Goal: Task Accomplishment & Management: Manage account settings

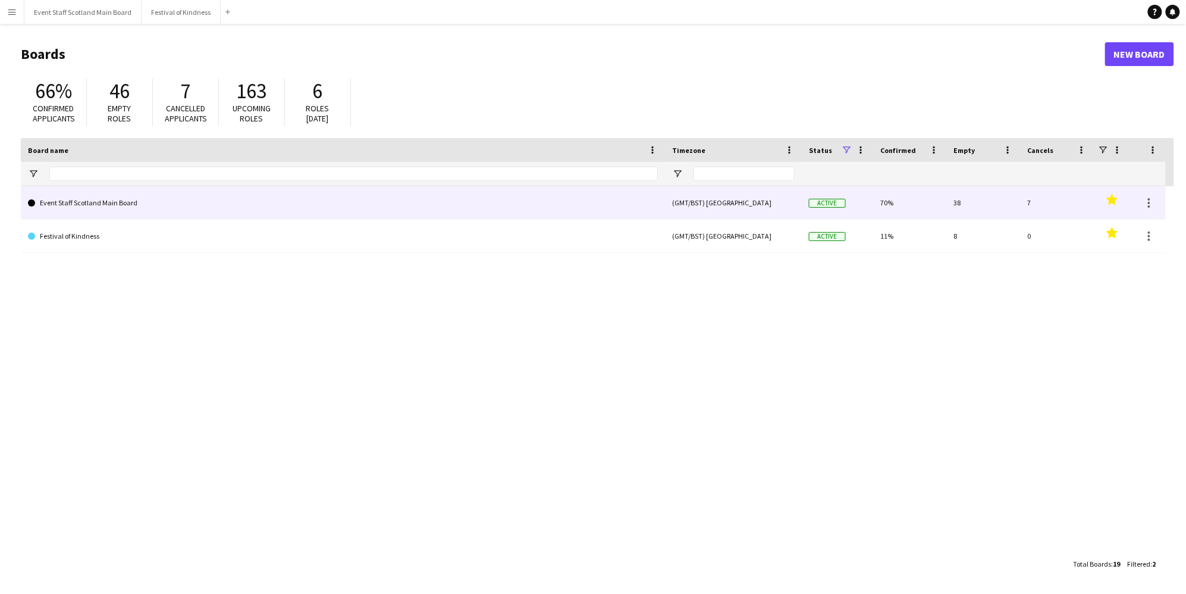
click at [381, 203] on link "Event Staff Scotland Main Board" at bounding box center [343, 202] width 630 height 33
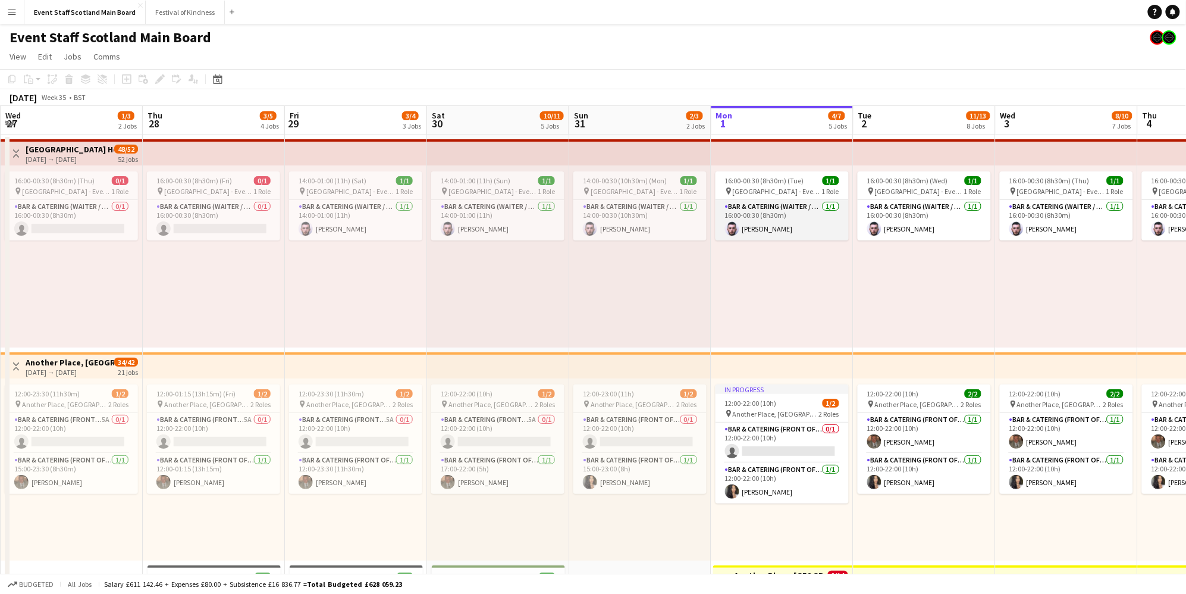
scroll to position [0, 284]
click at [221, 82] on icon "Date picker" at bounding box center [218, 79] width 10 height 10
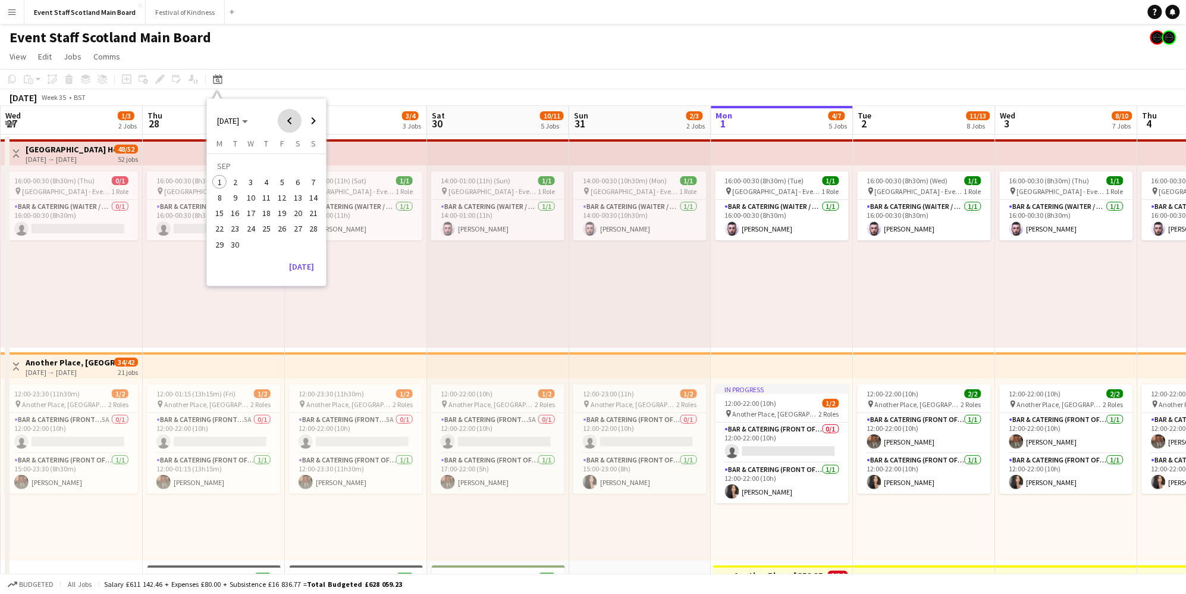
click at [290, 118] on span "Previous month" at bounding box center [290, 121] width 24 height 24
click at [314, 198] on span "17" at bounding box center [313, 200] width 14 height 14
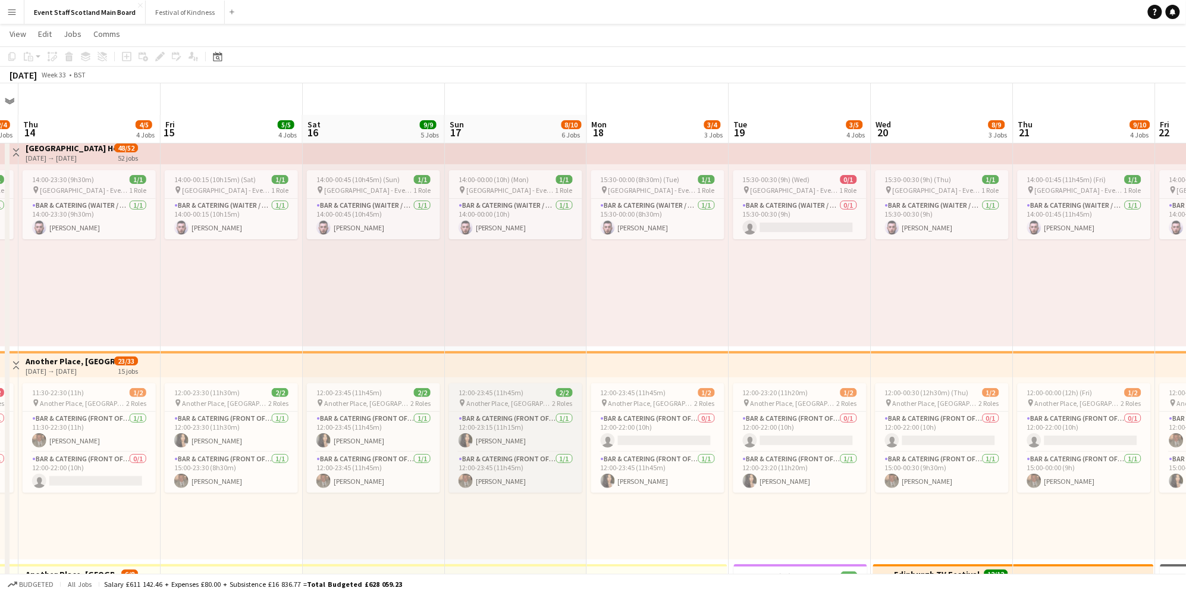
scroll to position [463, 0]
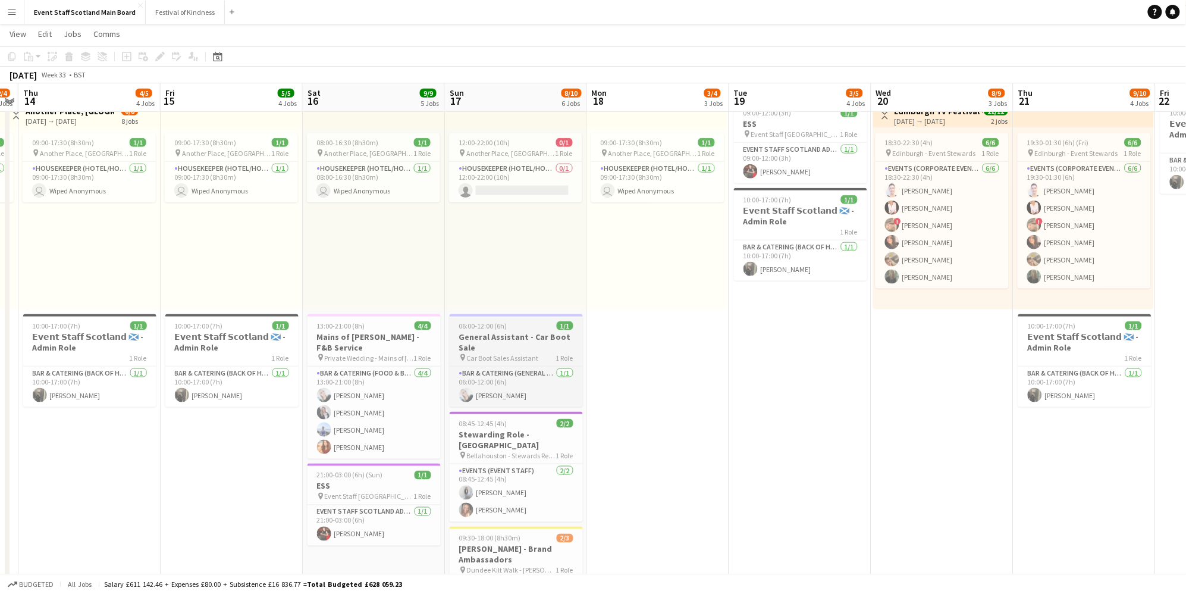
click at [510, 327] on div "06:00-12:00 (6h) 1/1" at bounding box center [516, 325] width 133 height 9
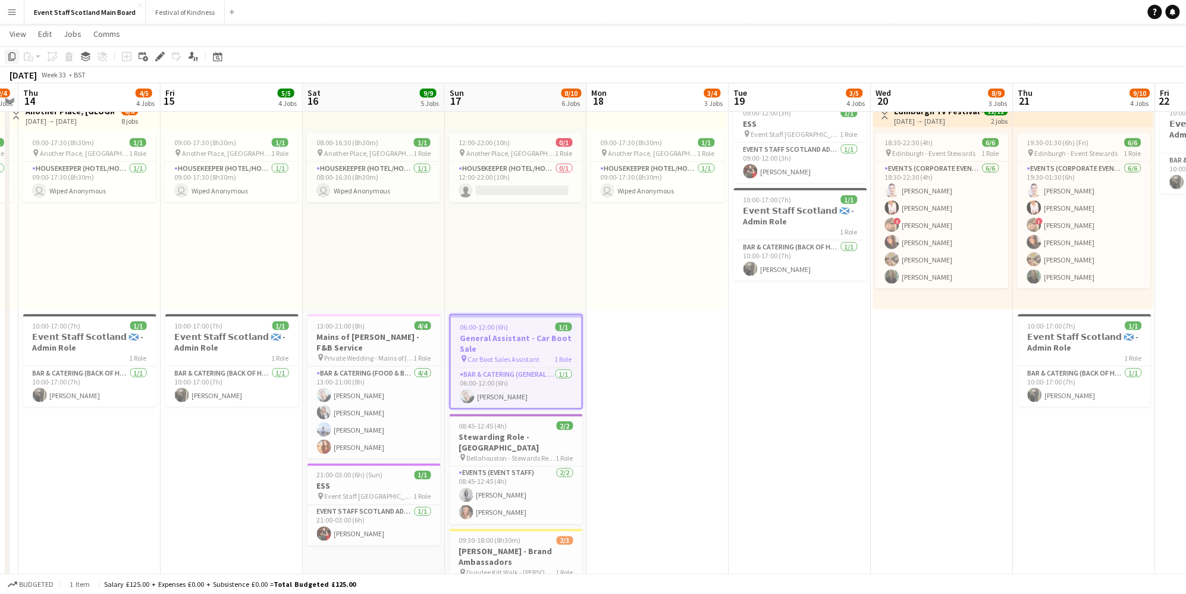
click at [13, 55] on icon "Copy" at bounding box center [12, 57] width 10 height 10
click at [214, 54] on icon at bounding box center [217, 57] width 9 height 10
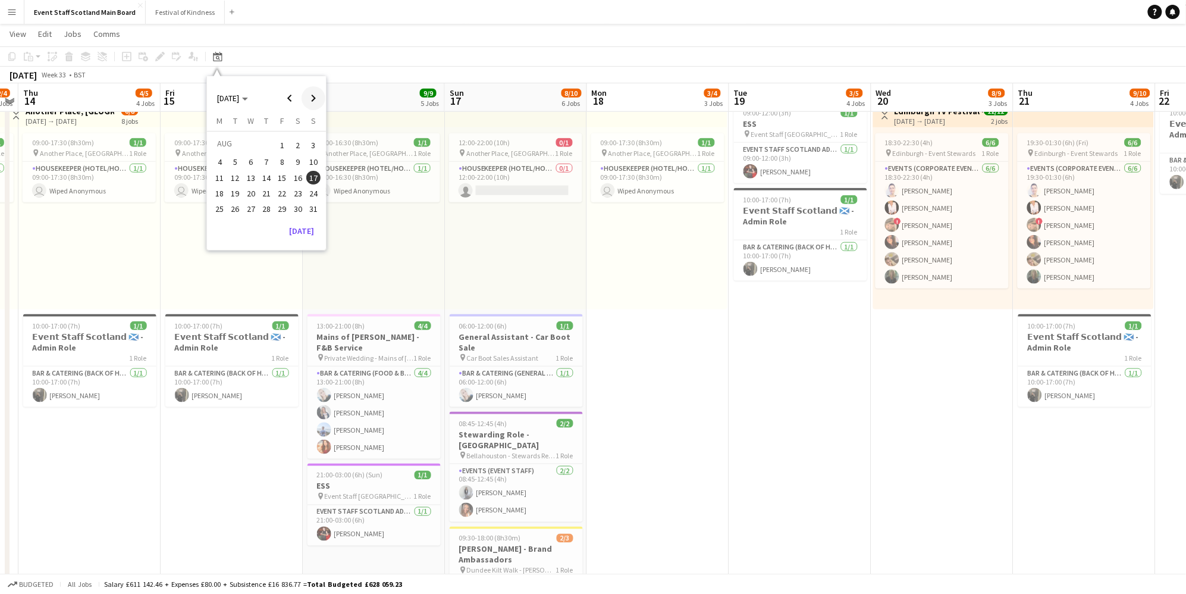
click at [308, 96] on span "Next month" at bounding box center [314, 98] width 24 height 24
click at [316, 152] on span "7" at bounding box center [313, 159] width 14 height 14
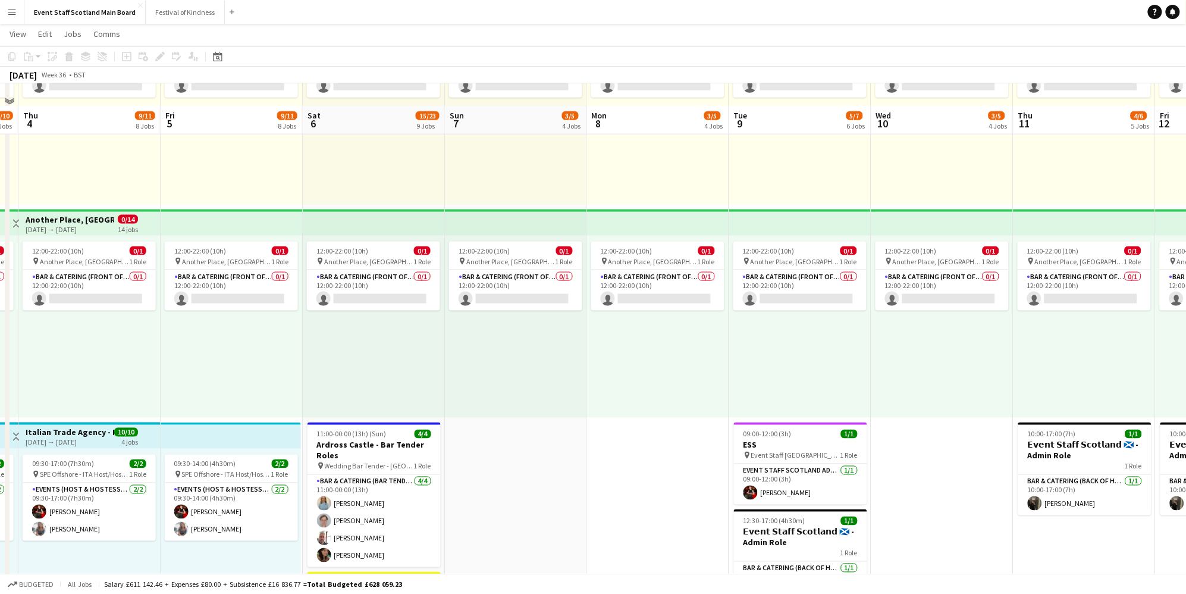
scroll to position [605, 0]
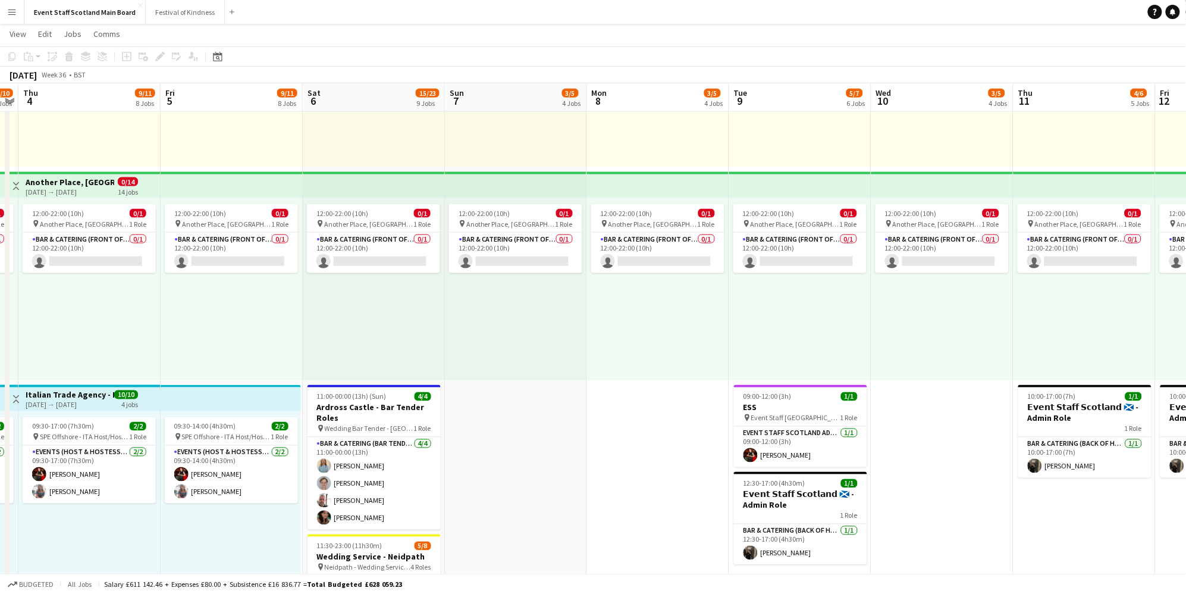
click at [515, 449] on app-date-cell "16:00-00:30 (8h30m) (Mon) 1/1 pin [GEOGRAPHIC_DATA] - Event/FOH Staff 1 Role Ba…" at bounding box center [516, 392] width 142 height 1729
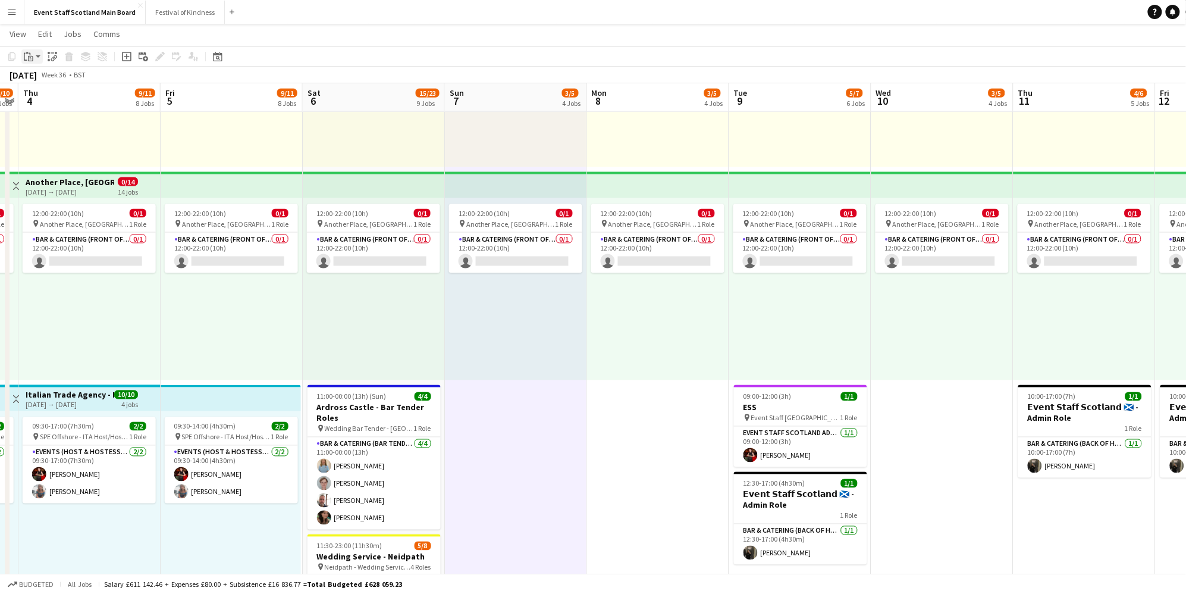
click at [38, 53] on app-action-btn "Paste" at bounding box center [31, 56] width 21 height 14
click at [39, 82] on link "Paste Command V" at bounding box center [79, 79] width 94 height 11
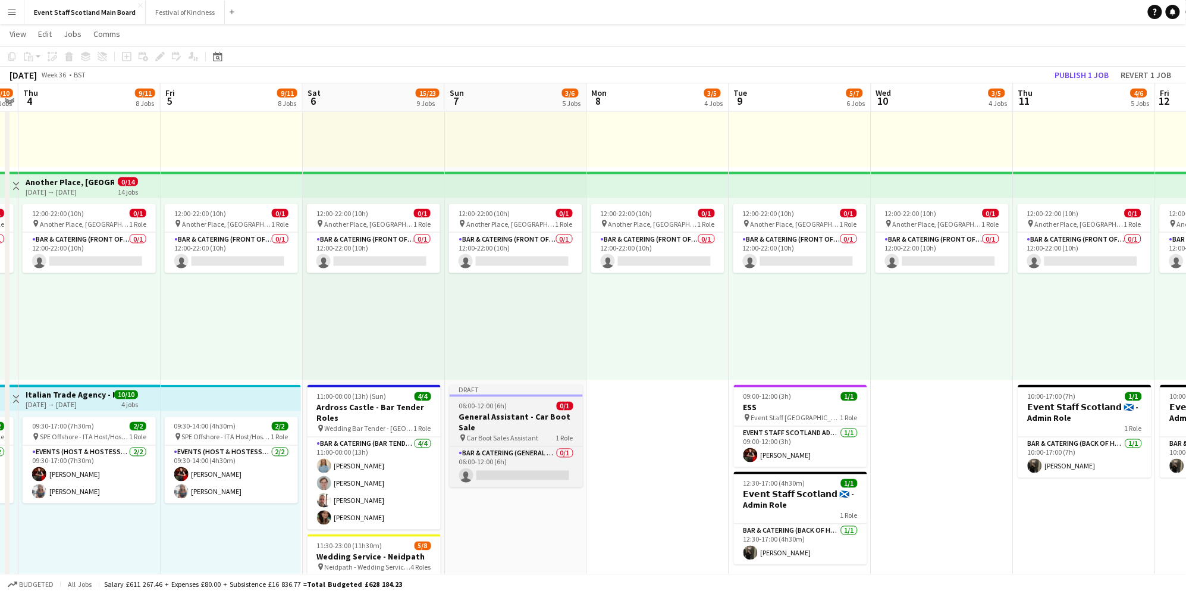
click at [532, 415] on h3 "General Assistant - Car Boot Sale" at bounding box center [516, 422] width 133 height 21
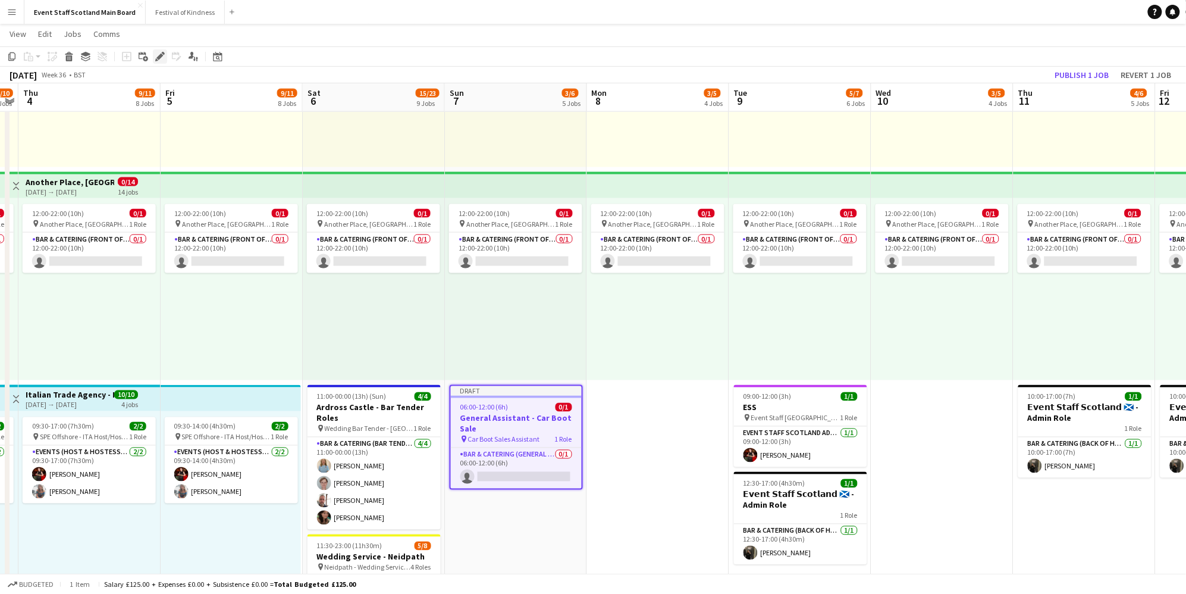
click at [163, 57] on icon "Edit" at bounding box center [160, 57] width 10 height 10
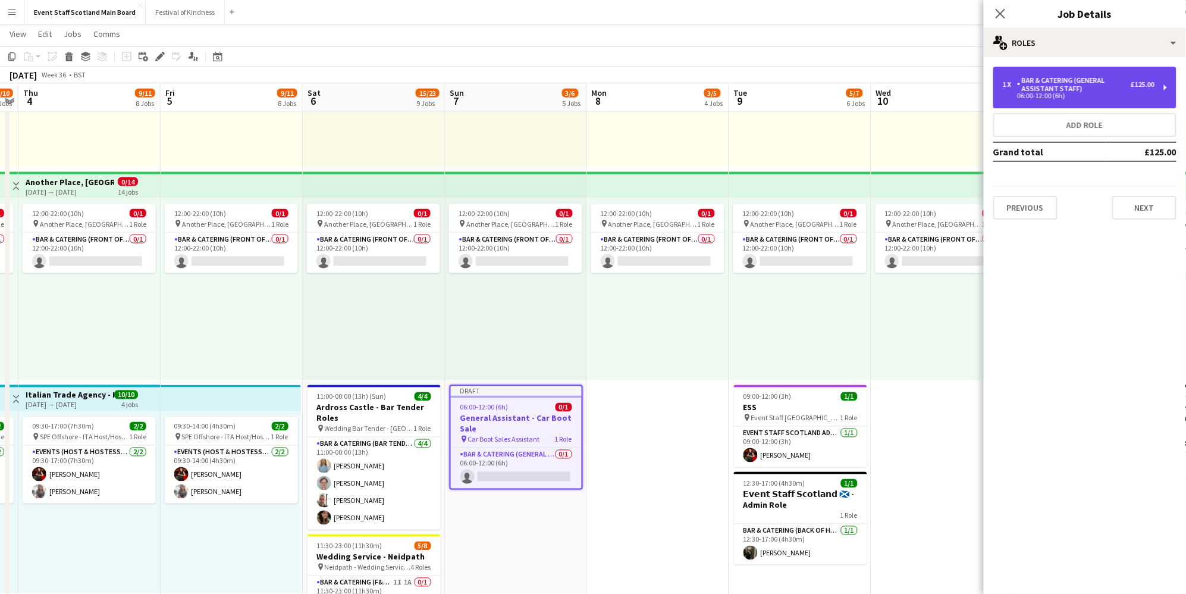
click at [1157, 86] on div "1 x Bar & Catering (General Assistant Staff) £125.00 06:00-12:00 (6h)" at bounding box center [1084, 88] width 183 height 42
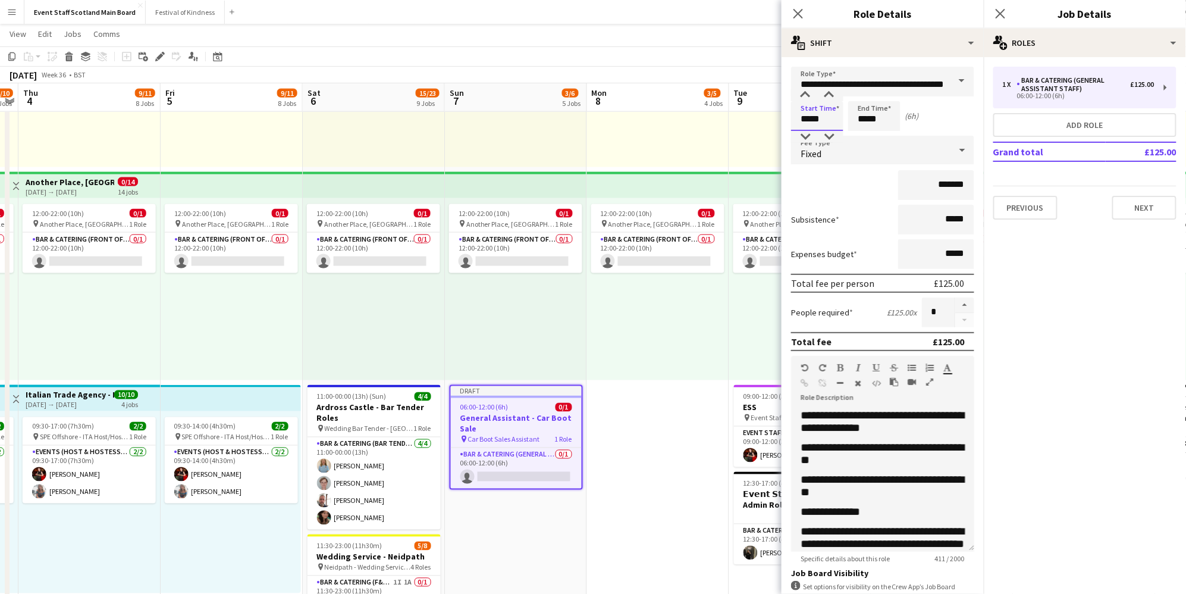
click at [810, 121] on input "*****" at bounding box center [817, 116] width 52 height 30
type input "*****"
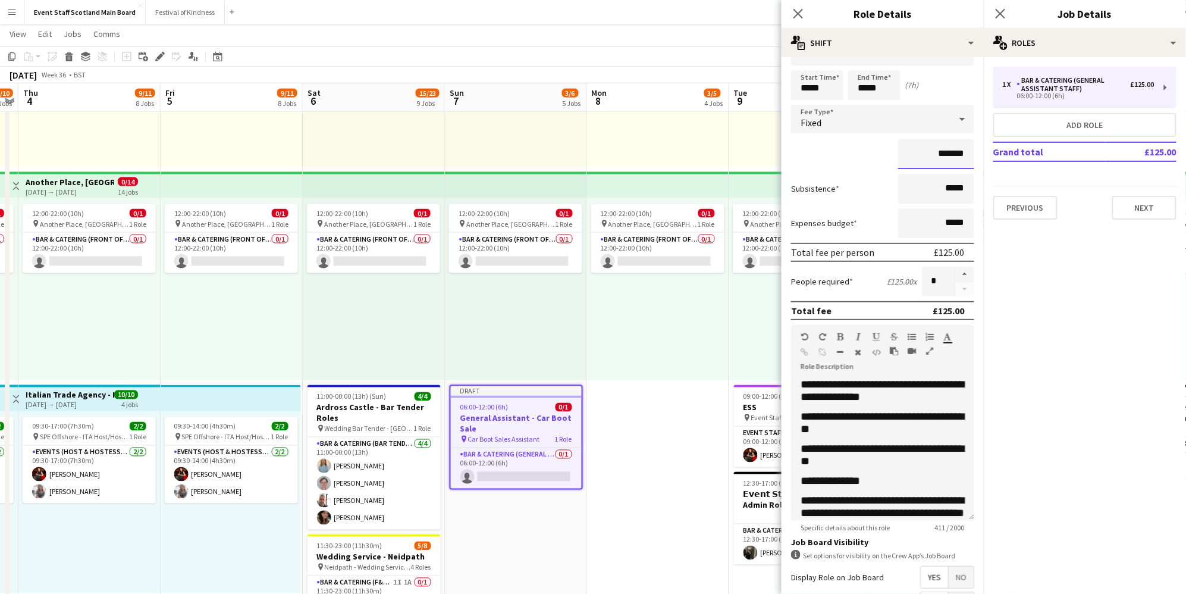
click at [951, 156] on input "*******" at bounding box center [936, 154] width 76 height 30
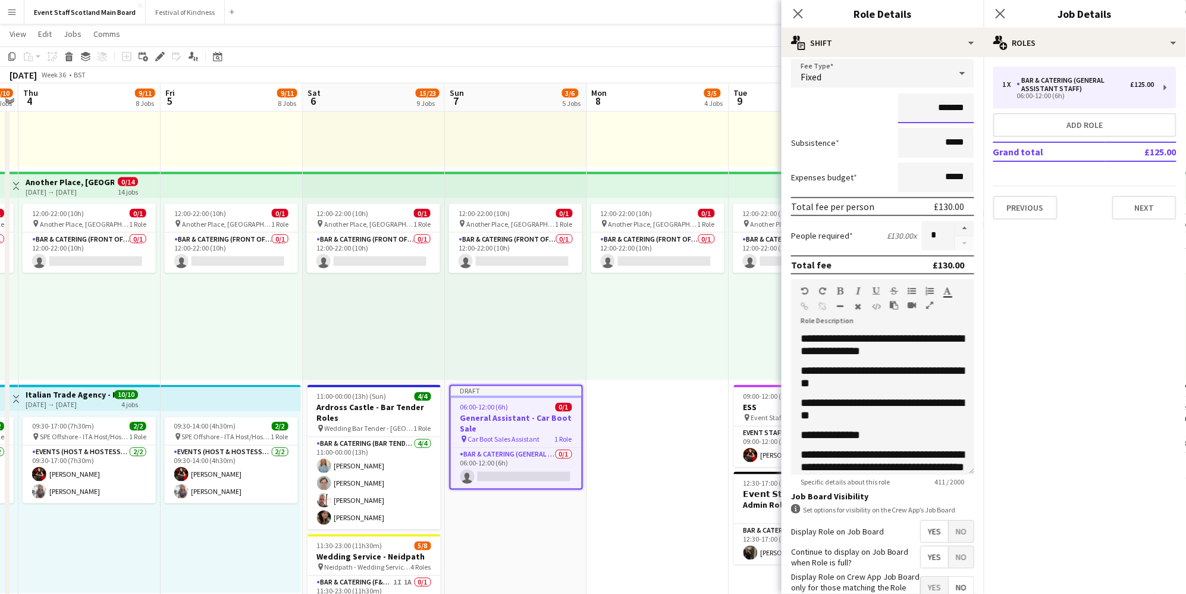
type input "*******"
click at [951, 339] on span "**********" at bounding box center [882, 345] width 163 height 24
click at [831, 353] on span "**********" at bounding box center [882, 345] width 163 height 24
click at [871, 353] on span "**********" at bounding box center [882, 345] width 163 height 24
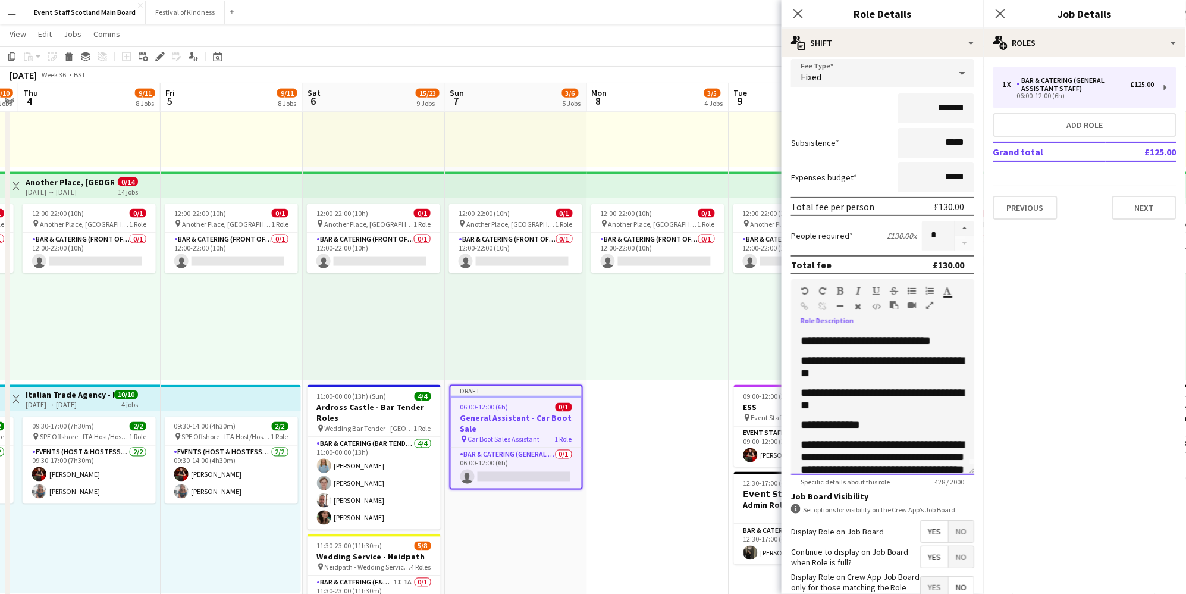
click at [845, 410] on span "**********" at bounding box center [882, 399] width 163 height 24
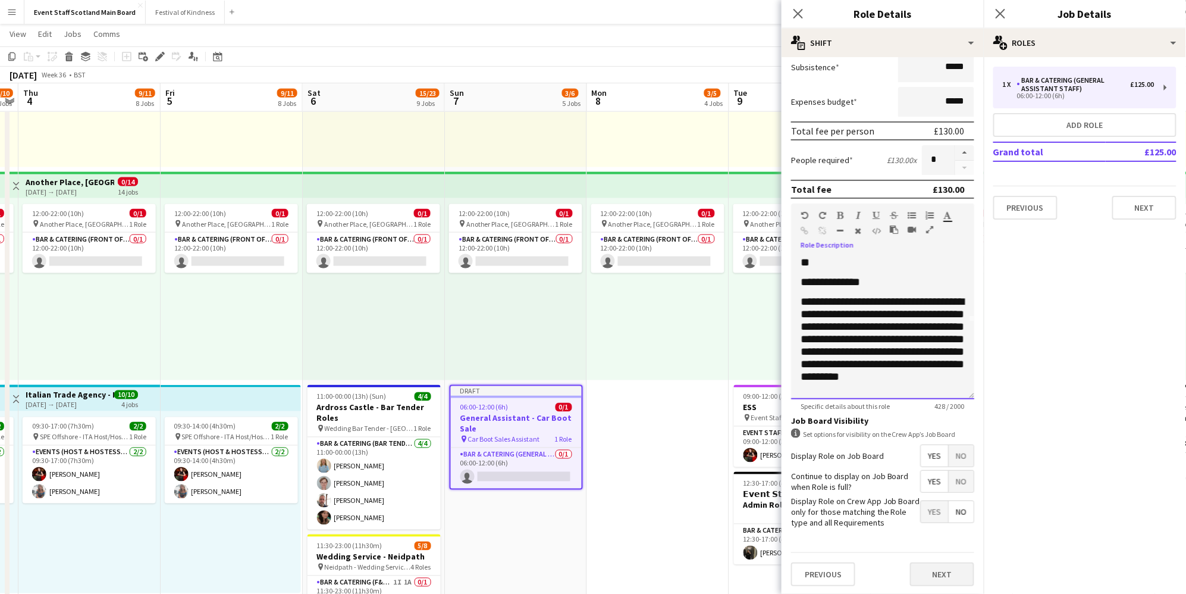
scroll to position [151, 0]
click at [948, 570] on button "Next" at bounding box center [942, 575] width 64 height 24
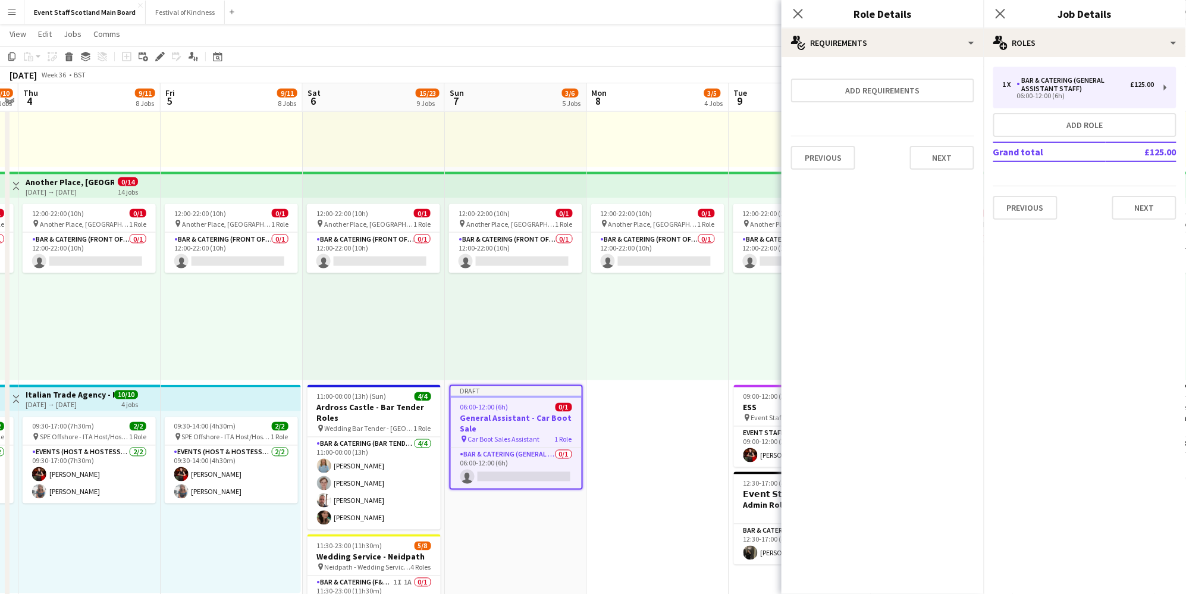
scroll to position [0, 0]
click at [950, 167] on button "Next" at bounding box center [942, 158] width 64 height 24
click at [949, 158] on button "Finish" at bounding box center [952, 160] width 45 height 24
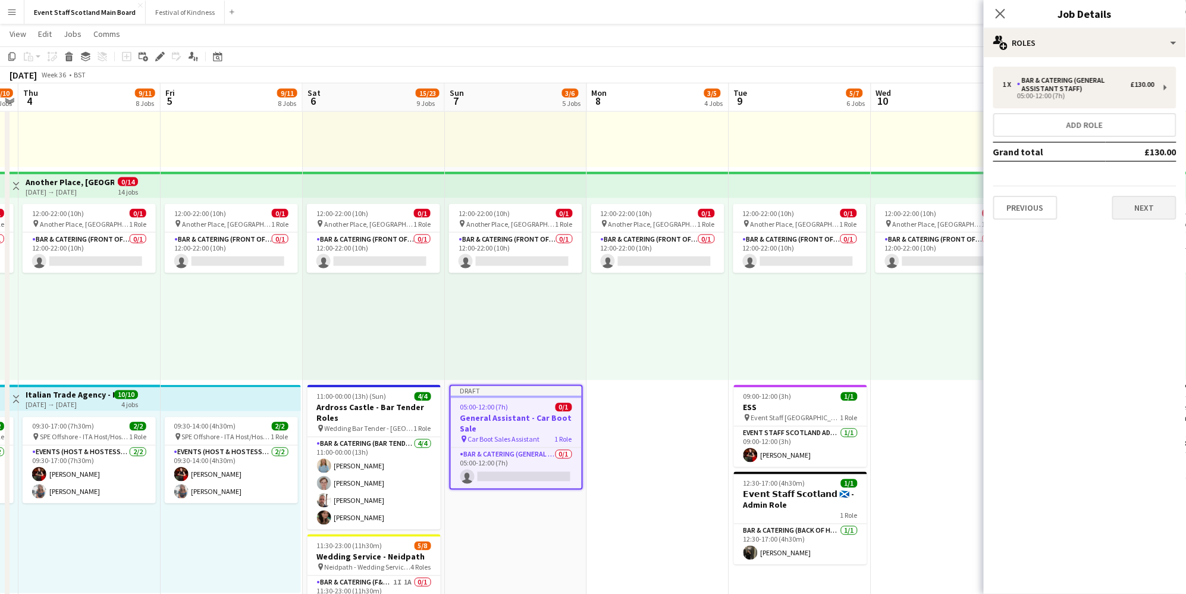
click at [1129, 204] on button "Next" at bounding box center [1144, 208] width 64 height 24
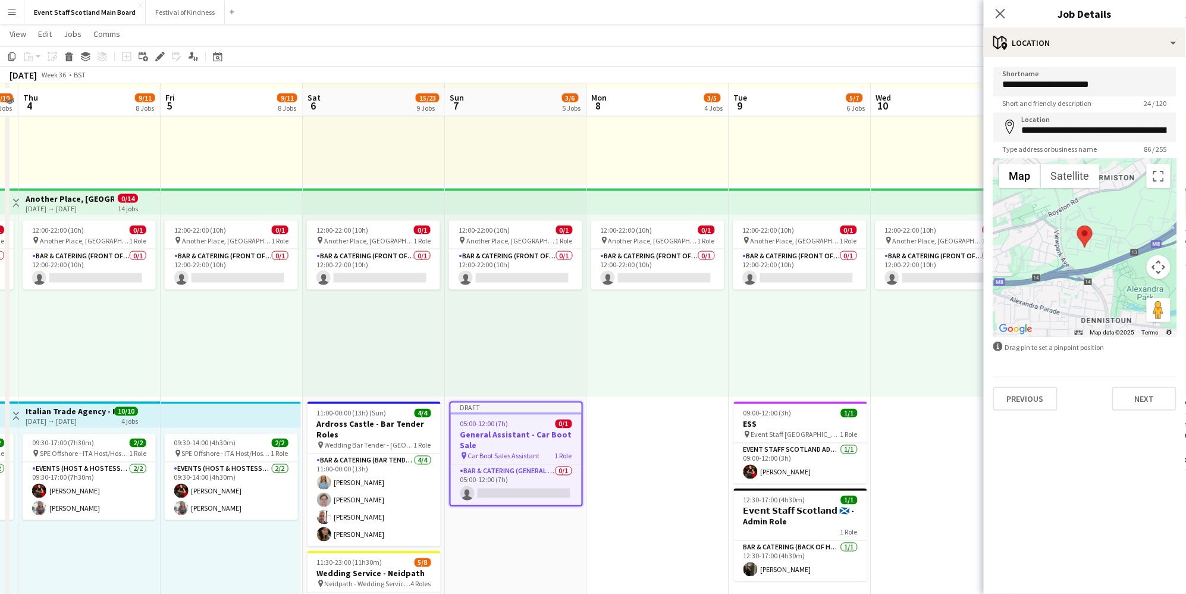
scroll to position [579, 0]
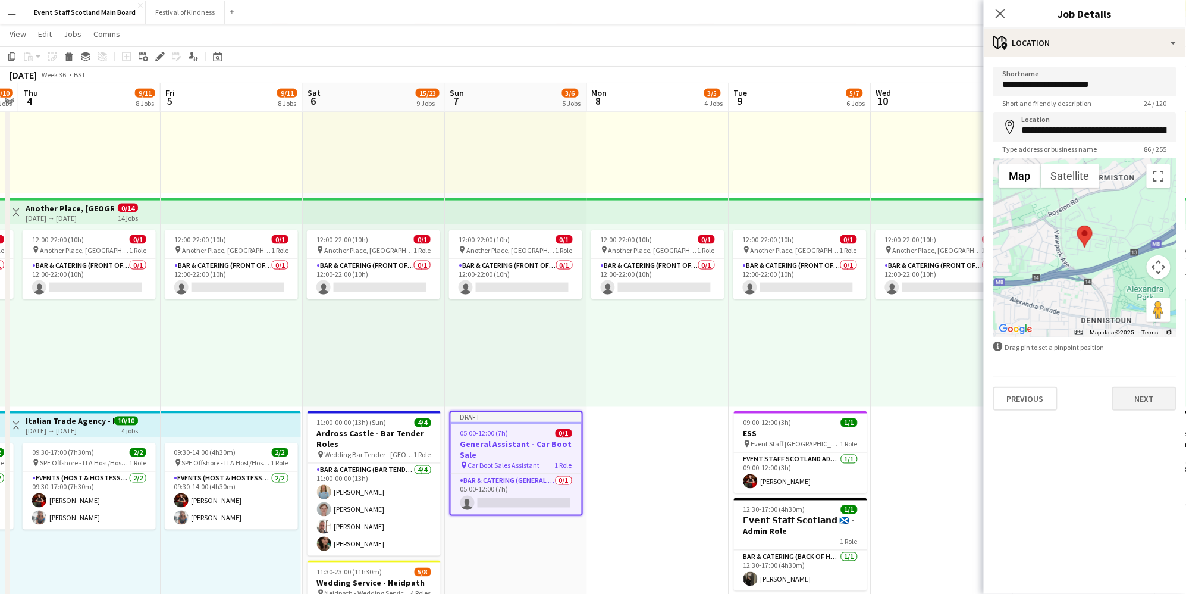
click at [1148, 397] on button "Next" at bounding box center [1144, 399] width 64 height 24
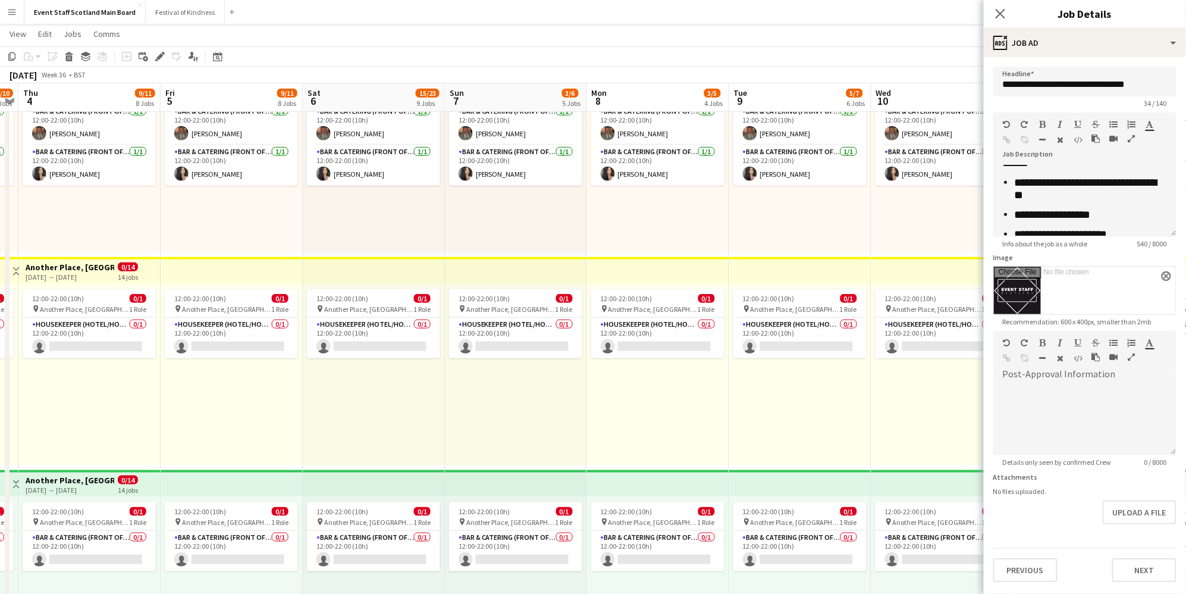
scroll to position [310, 0]
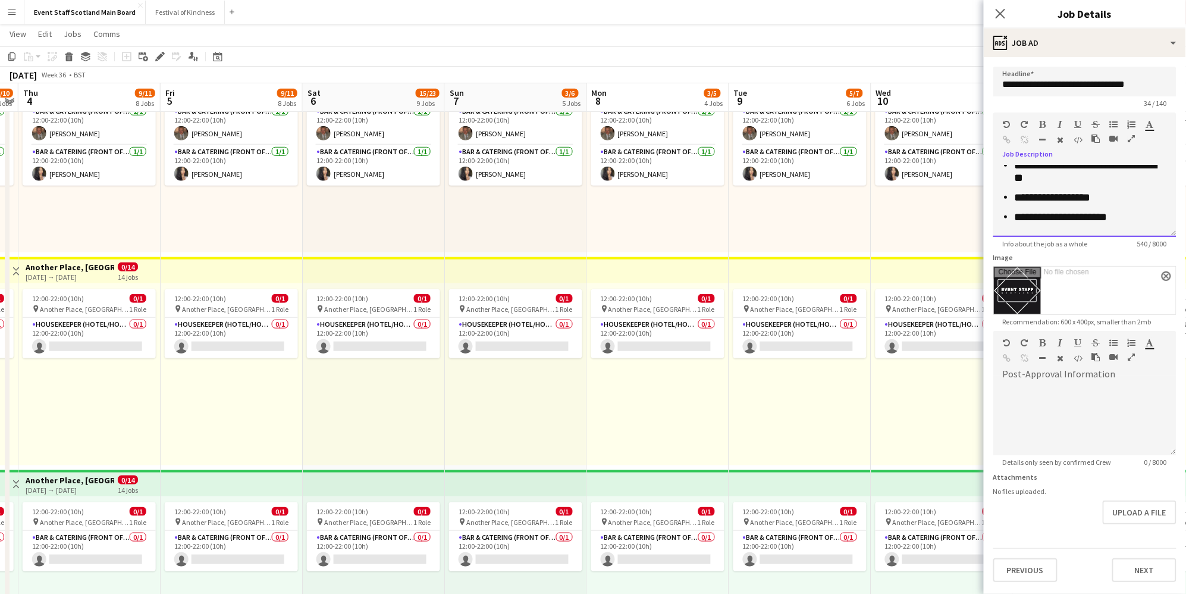
click at [1038, 183] on span "**********" at bounding box center [1086, 171] width 142 height 24
click at [1128, 203] on li "**********" at bounding box center [1091, 197] width 152 height 12
click at [1156, 568] on button "Next" at bounding box center [1144, 570] width 64 height 24
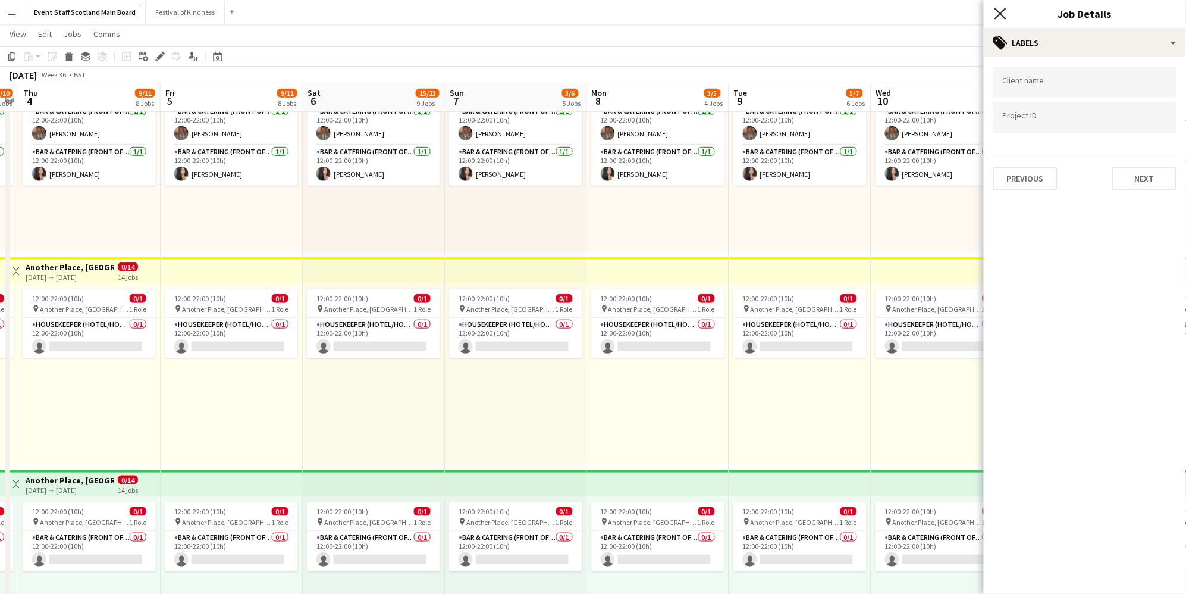
click at [1001, 8] on icon "Close pop-in" at bounding box center [1000, 13] width 11 height 11
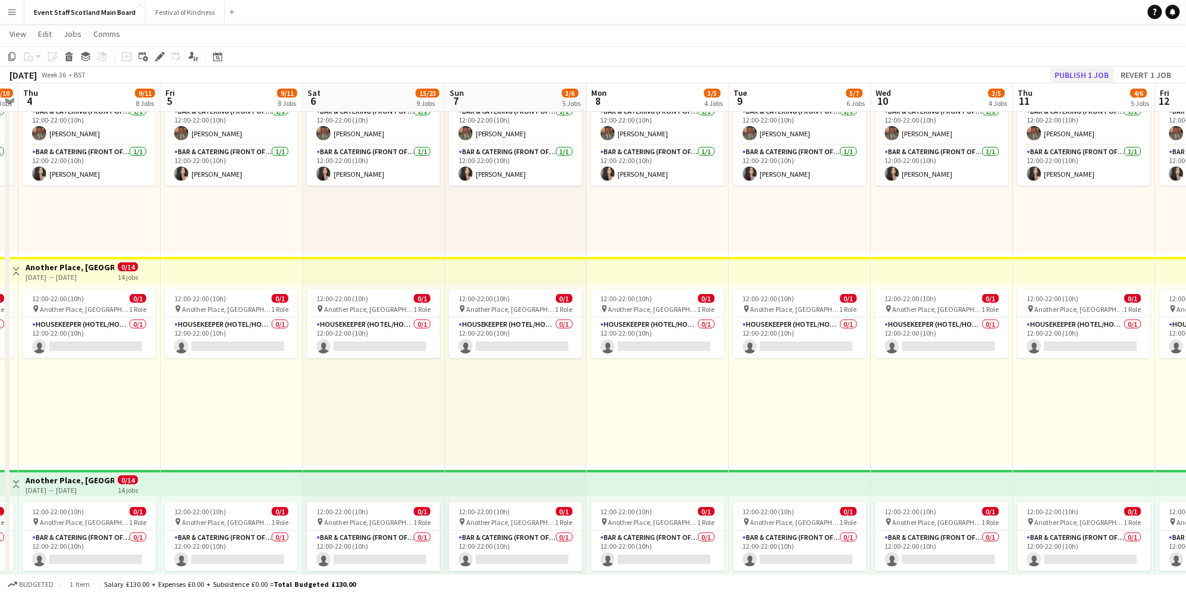
click at [1080, 77] on button "Publish 1 job" at bounding box center [1083, 74] width 64 height 15
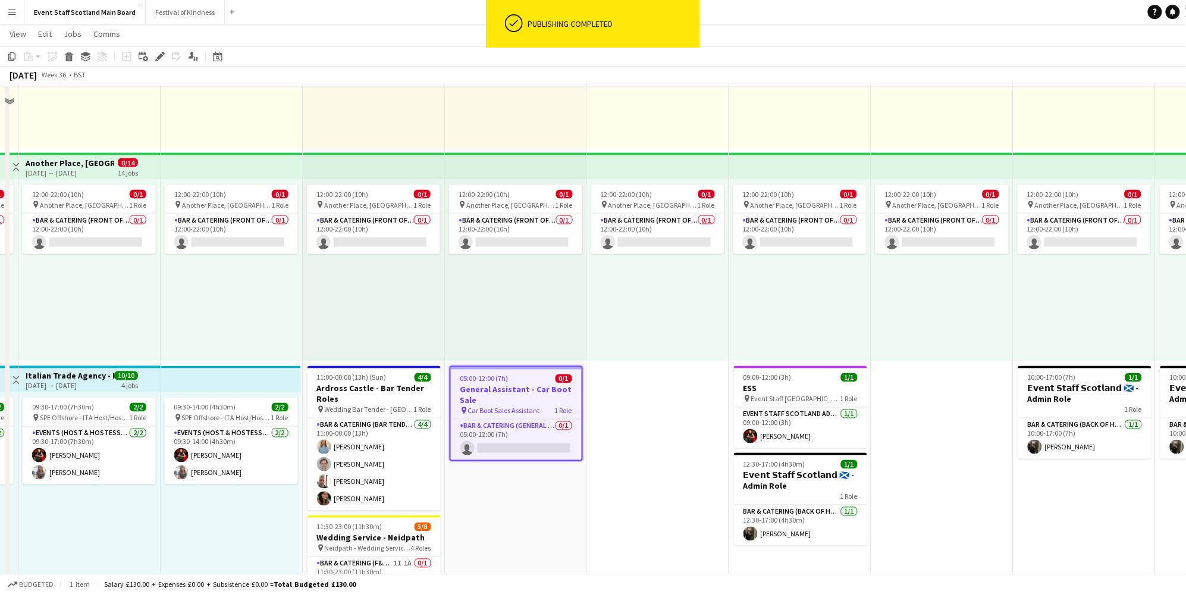
scroll to position [673, 0]
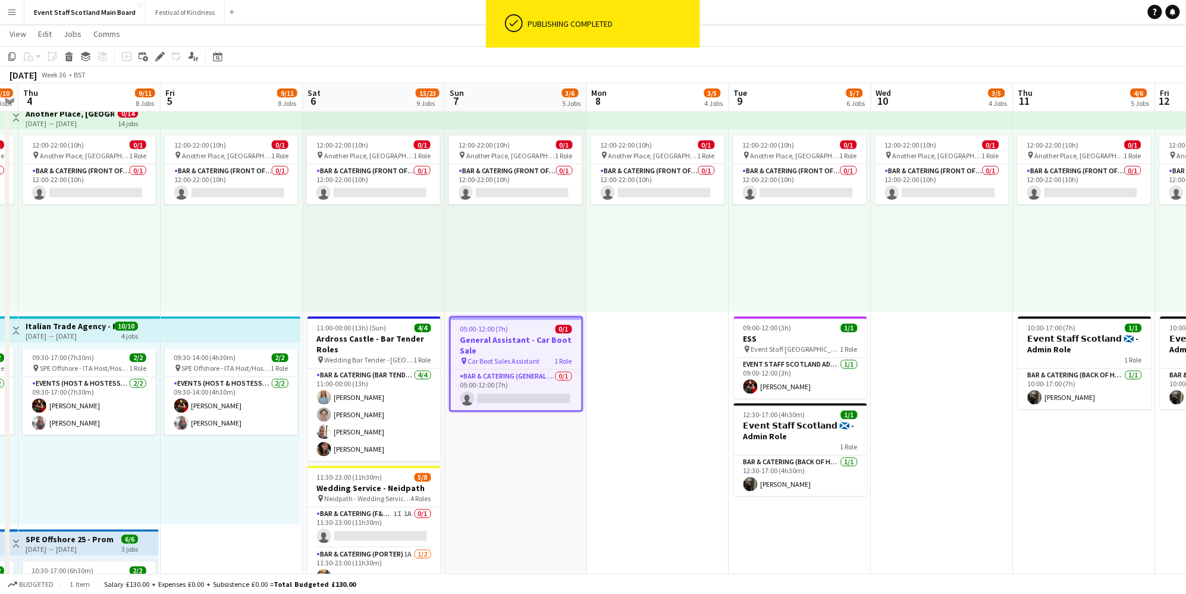
click at [544, 335] on h3 "General Assistant - Car Boot Sale" at bounding box center [516, 345] width 131 height 21
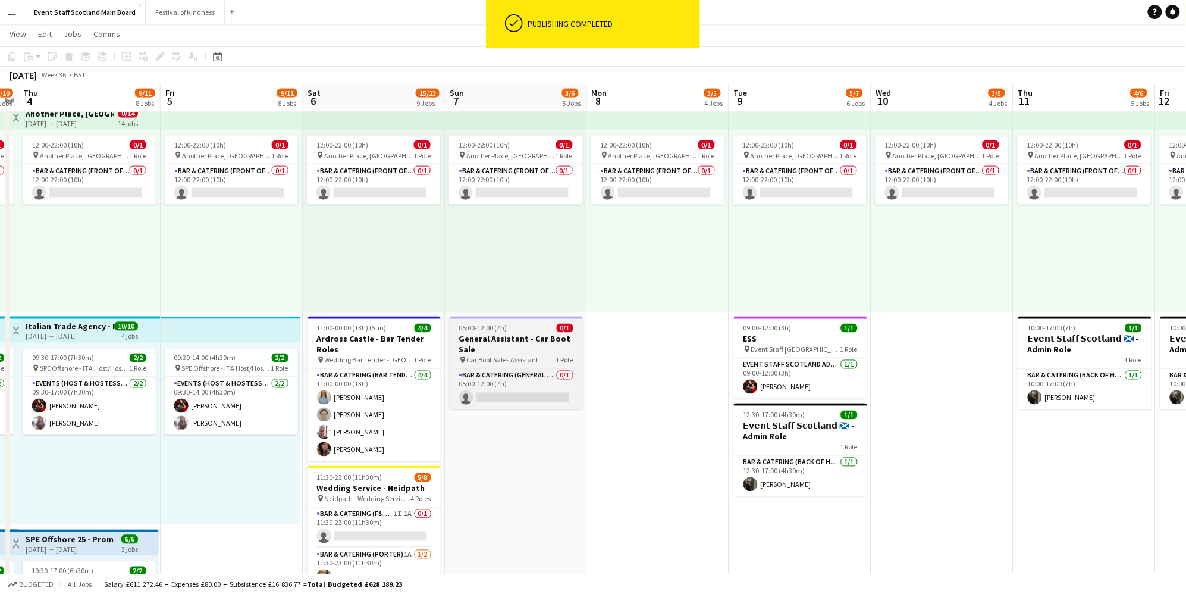
click at [539, 331] on div "05:00-12:00 (7h) 0/1" at bounding box center [516, 328] width 133 height 9
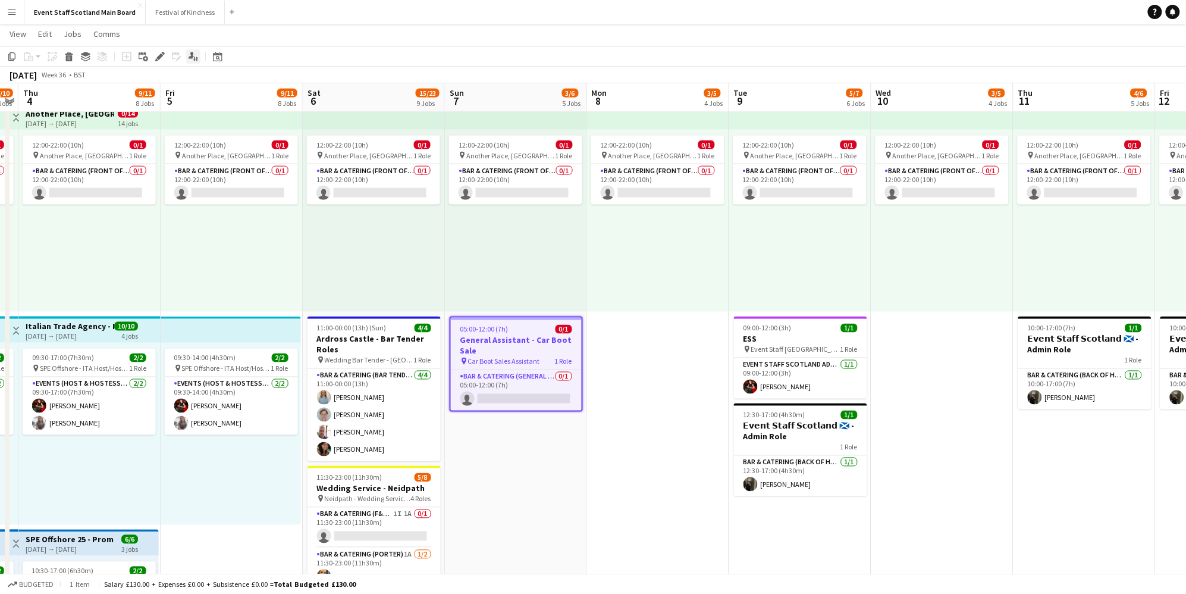
click at [199, 56] on div "Applicants" at bounding box center [193, 56] width 14 height 14
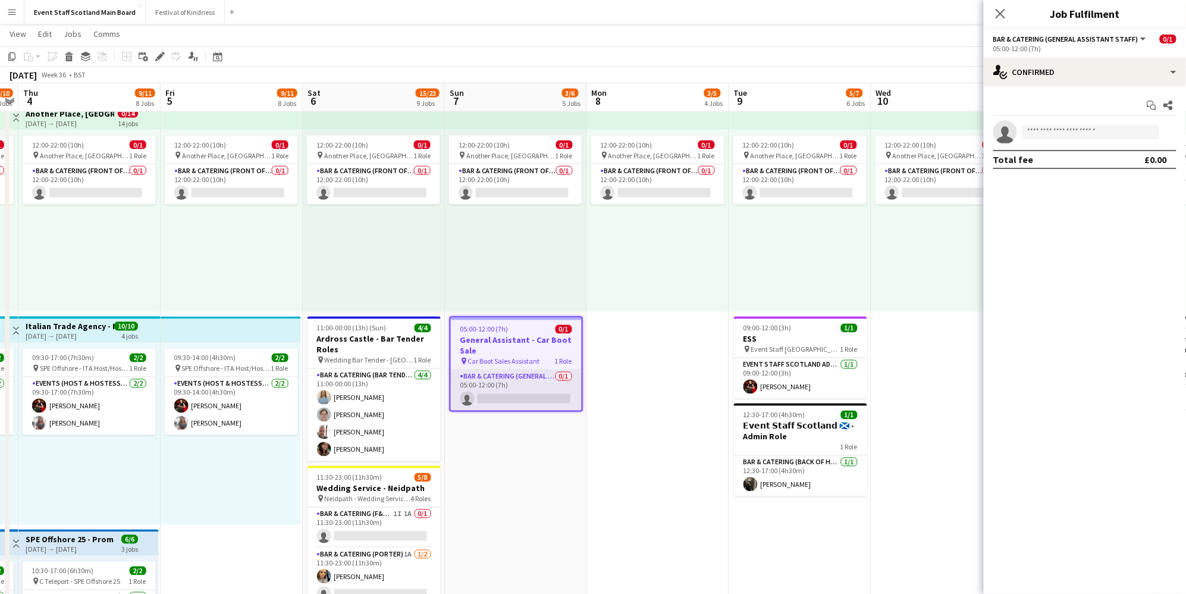
click at [479, 394] on app-card-role "Bar & Catering (General Assistant Staff) 0/1 05:00-12:00 (7h) single-neutral-ac…" at bounding box center [516, 390] width 131 height 40
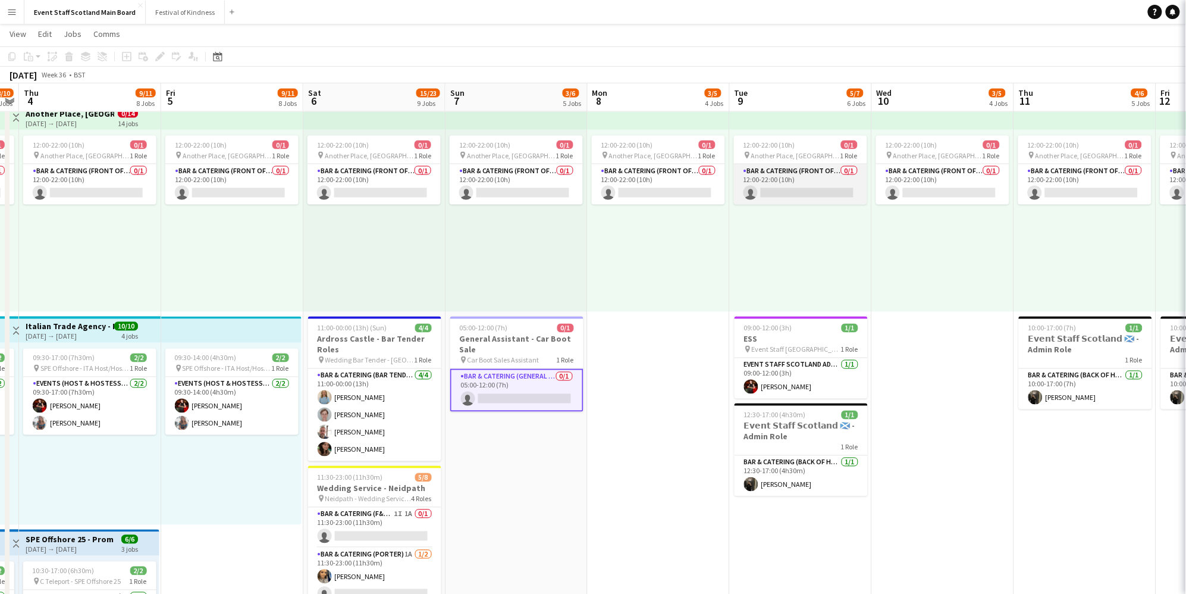
scroll to position [0, 341]
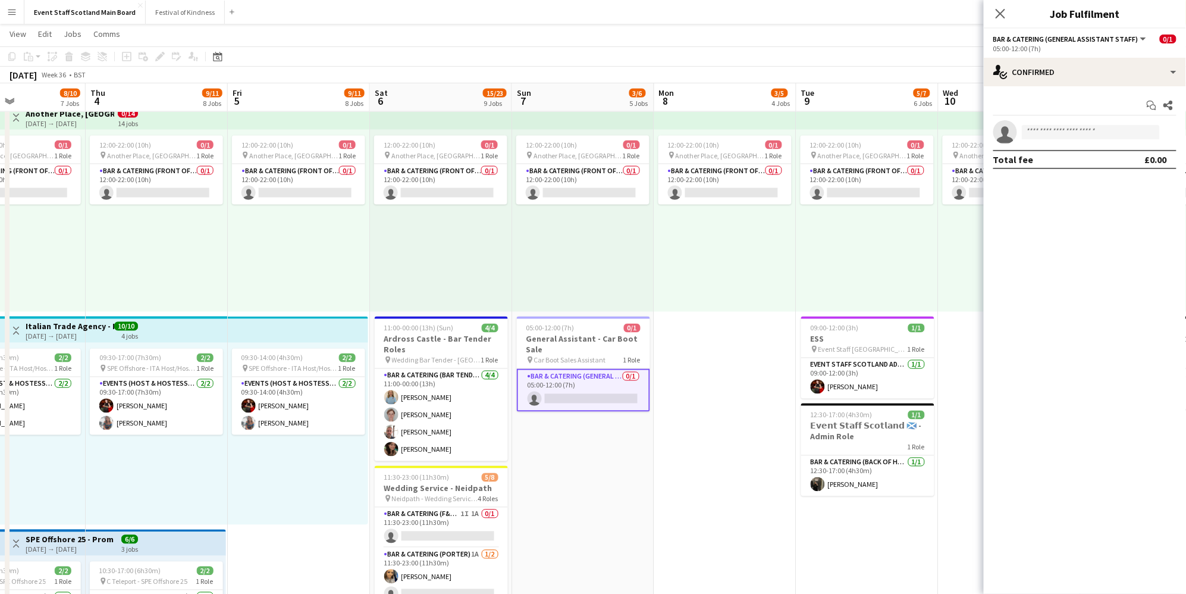
click at [1087, 56] on app-options-switcher "Bar & Catering (General Assistant Staff) All roles Bar & Catering (General Assi…" at bounding box center [1085, 43] width 202 height 29
click at [1087, 65] on div "single-neutral-actions-check-2 Confirmed" at bounding box center [1085, 72] width 202 height 29
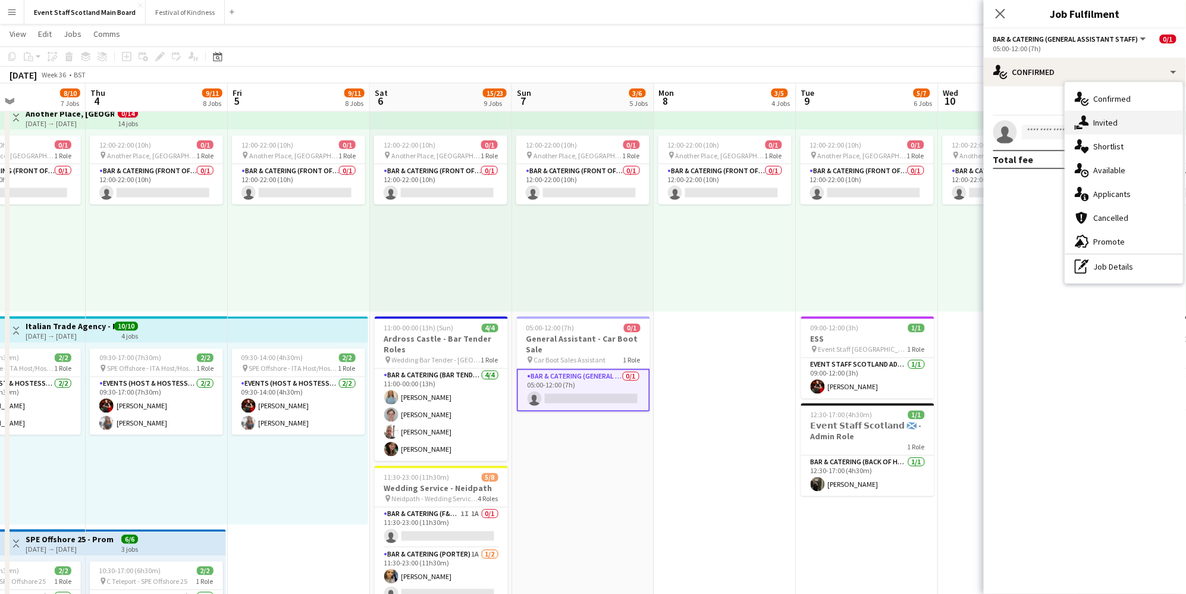
click at [1099, 124] on div "single-neutral-actions-share-1 Invited" at bounding box center [1124, 123] width 118 height 24
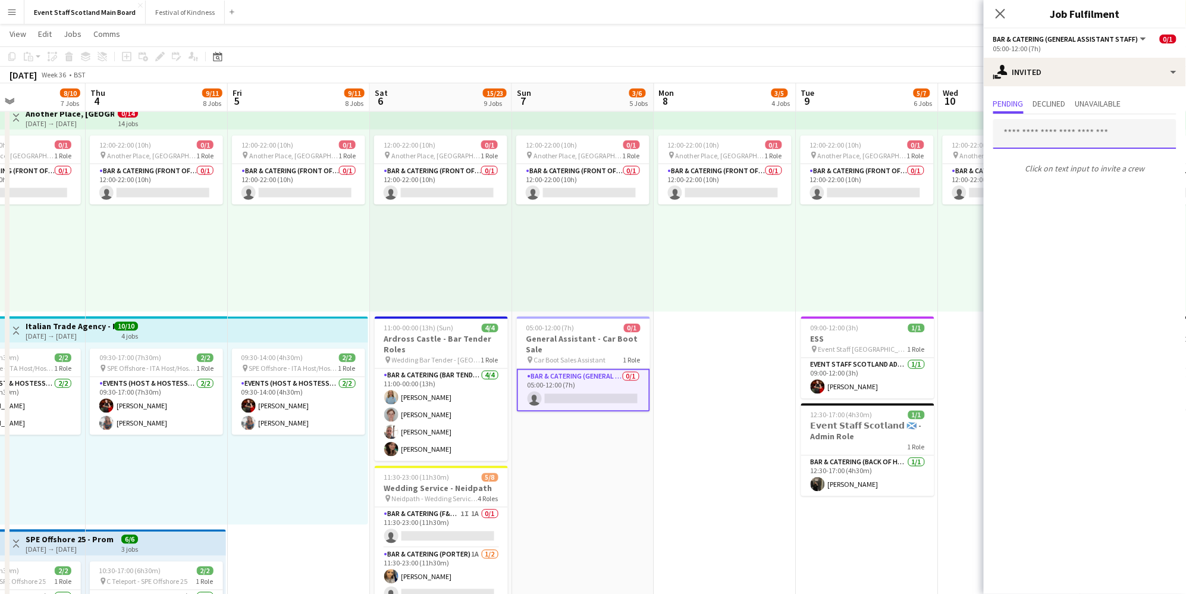
click at [1087, 134] on input "text" at bounding box center [1084, 134] width 183 height 30
type input "******"
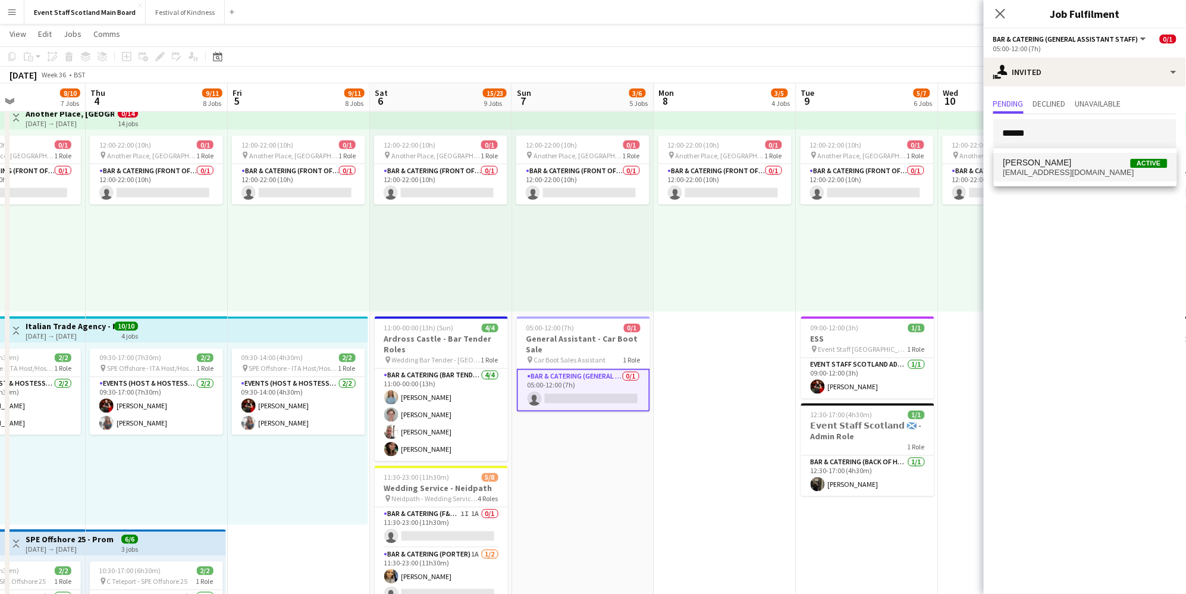
drag, startPoint x: 1087, startPoint y: 134, endPoint x: 1100, endPoint y: 168, distance: 35.6
click at [1100, 168] on span "[EMAIL_ADDRESS][DOMAIN_NAME]" at bounding box center [1086, 173] width 164 height 10
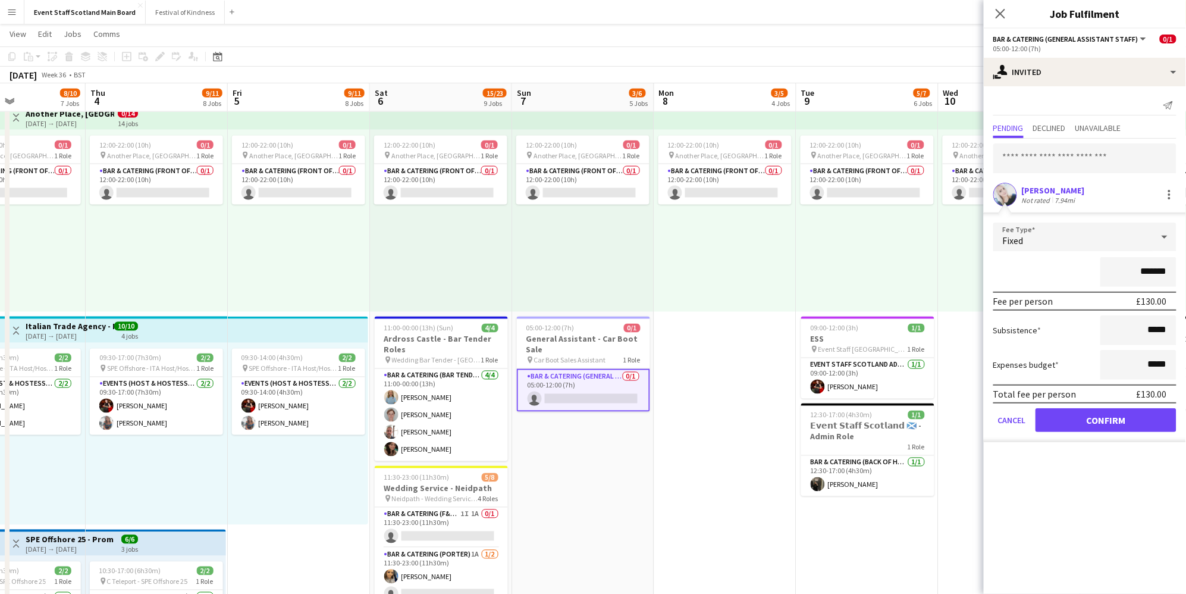
click at [1115, 419] on button "Confirm" at bounding box center [1106, 420] width 141 height 24
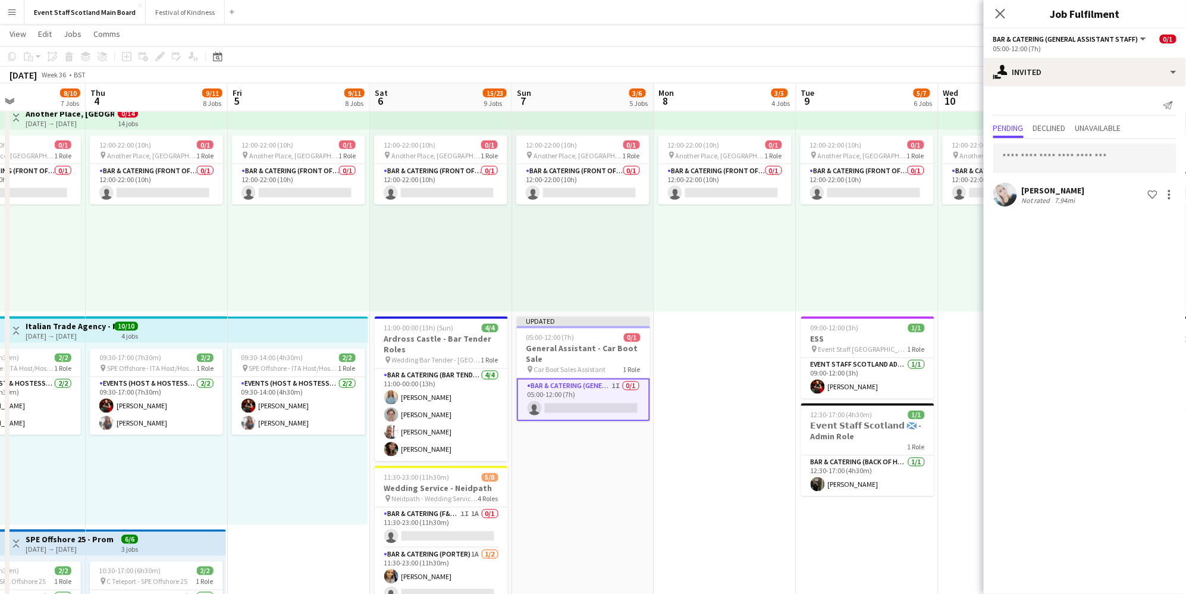
click at [898, 70] on div "[DATE] Week 36 • BST Publish 1 job Revert 1 job" at bounding box center [593, 75] width 1186 height 17
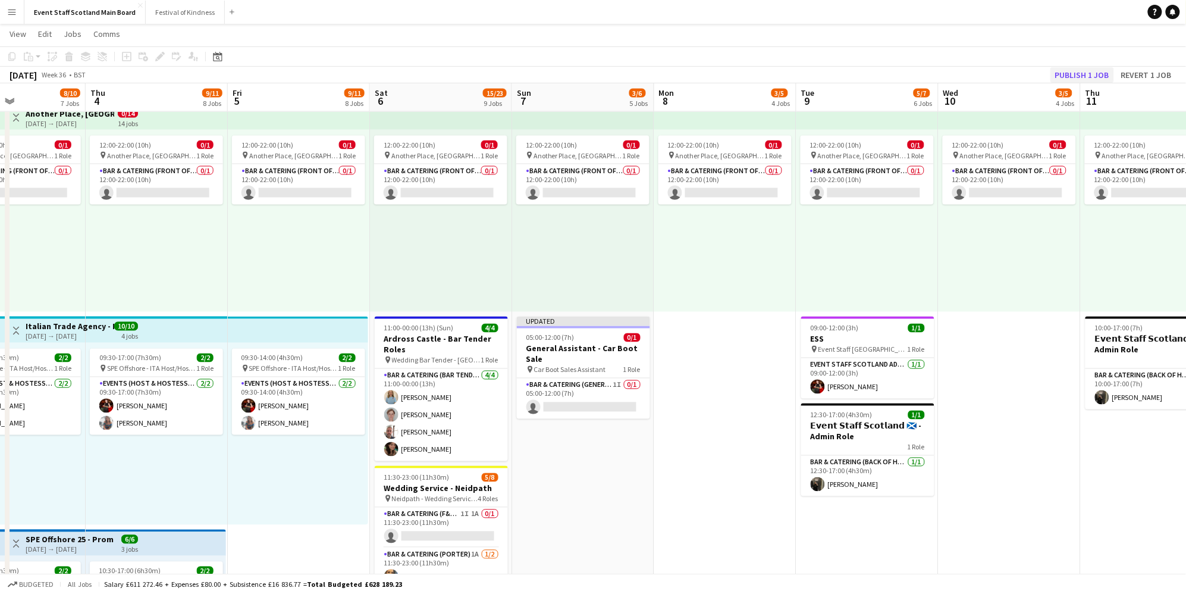
click at [1060, 72] on button "Publish 1 job" at bounding box center [1083, 74] width 64 height 15
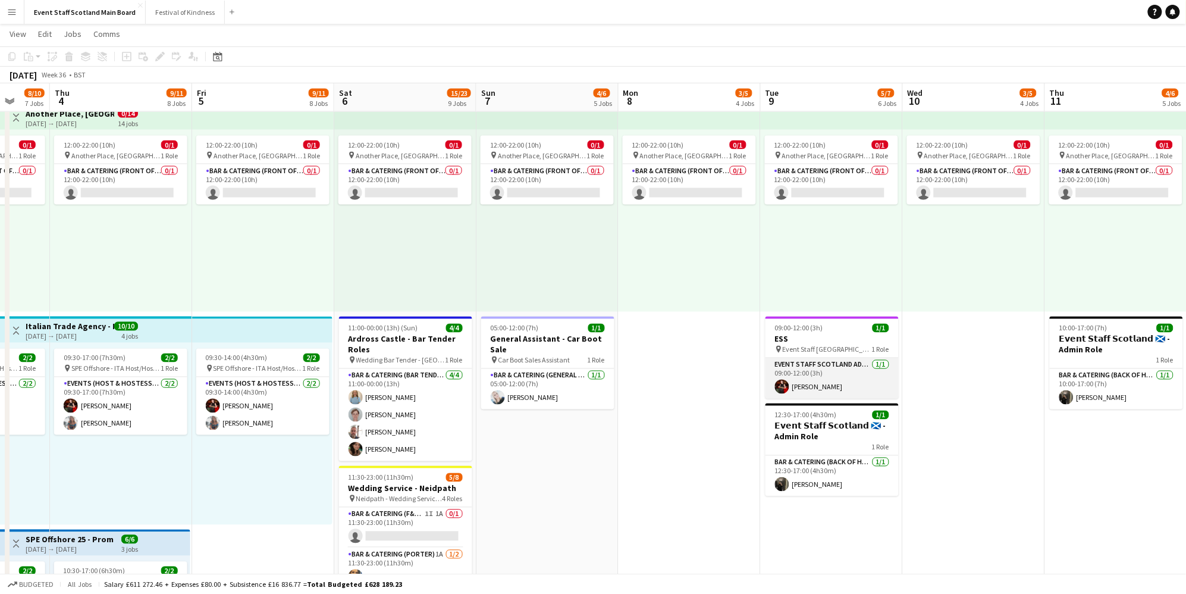
scroll to position [0, 384]
